Goal: Transaction & Acquisition: Download file/media

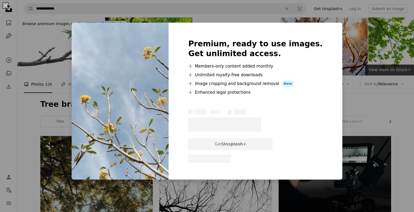
scroll to position [300, 0]
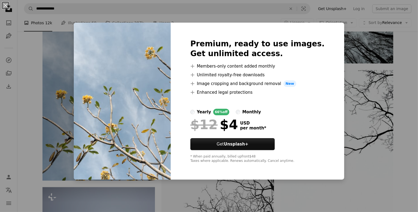
click at [192, 192] on div "An X shape Premium, ready to use images. Get unlimited access. A plus sign Memb…" at bounding box center [209, 106] width 418 height 212
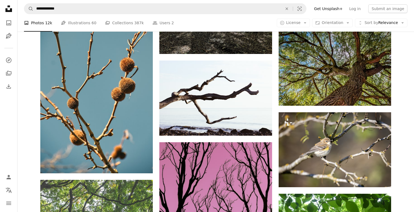
scroll to position [708, 0]
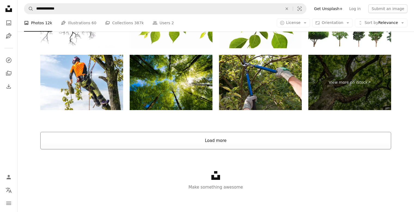
click at [214, 140] on button "Load more" at bounding box center [215, 140] width 351 height 17
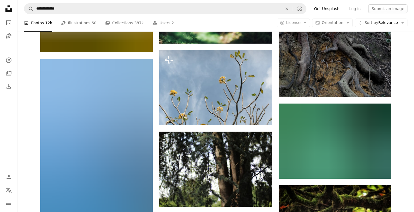
scroll to position [4172, 0]
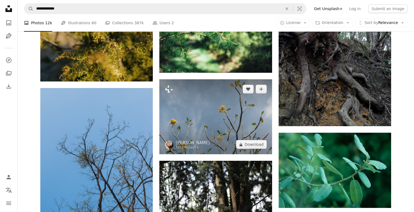
click at [247, 110] on img at bounding box center [215, 116] width 112 height 75
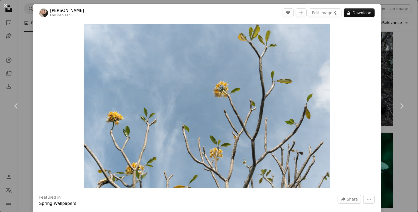
click at [385, 38] on div "An X shape Chevron left Chevron right [PERSON_NAME] For Unsplash+ A heart A plu…" at bounding box center [209, 106] width 418 height 212
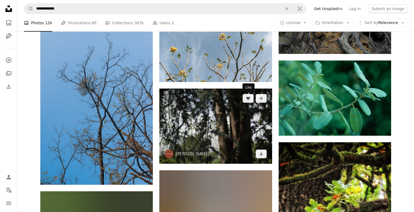
scroll to position [4254, 0]
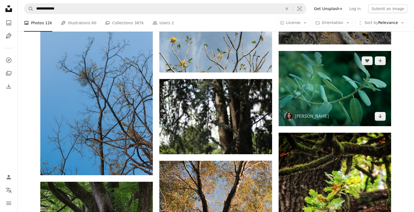
click at [346, 92] on img at bounding box center [335, 88] width 112 height 75
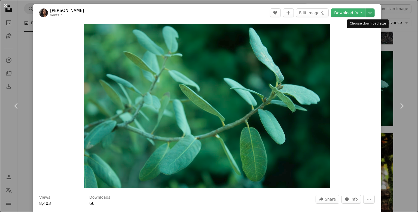
click at [366, 13] on icon "Chevron down" at bounding box center [370, 13] width 9 height 7
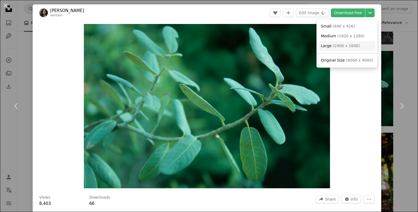
click at [349, 44] on span "( 2400 x 1600 )" at bounding box center [346, 46] width 27 height 4
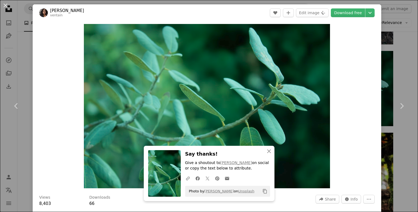
click at [386, 35] on div "An X shape Chevron left Chevron right An X shape Close Say thanks! Give a shout…" at bounding box center [209, 106] width 418 height 212
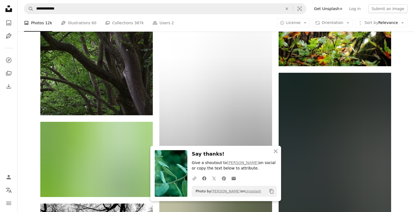
scroll to position [4472, 0]
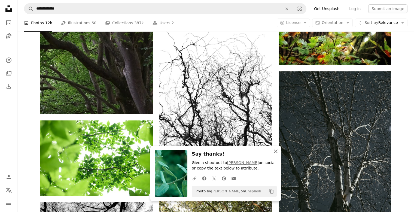
click at [276, 152] on icon "button" at bounding box center [276, 151] width 4 height 4
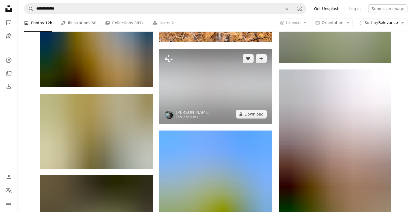
scroll to position [15802, 0]
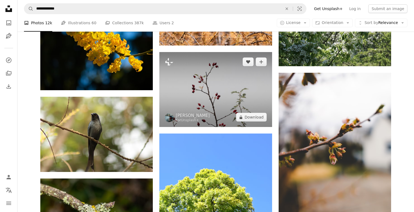
click at [236, 96] on img at bounding box center [215, 89] width 112 height 75
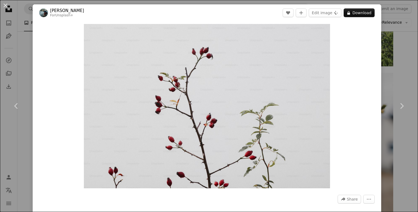
click at [394, 43] on div "An X shape Chevron left Chevron right [PERSON_NAME] For Unsplash+ A heart A plu…" at bounding box center [209, 106] width 418 height 212
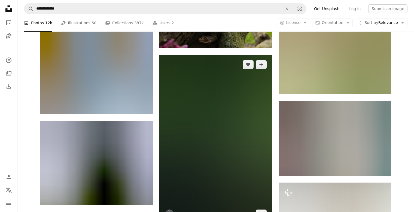
scroll to position [22121, 0]
